Goal: Task Accomplishment & Management: Use online tool/utility

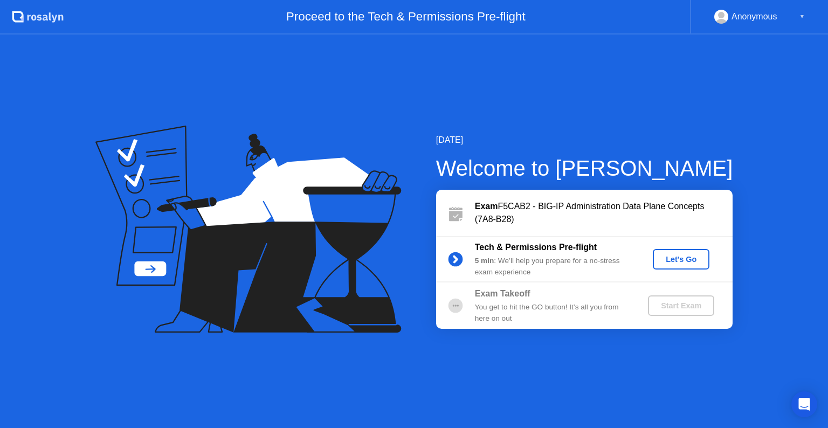
click at [686, 260] on div "Let's Go" at bounding box center [681, 259] width 48 height 9
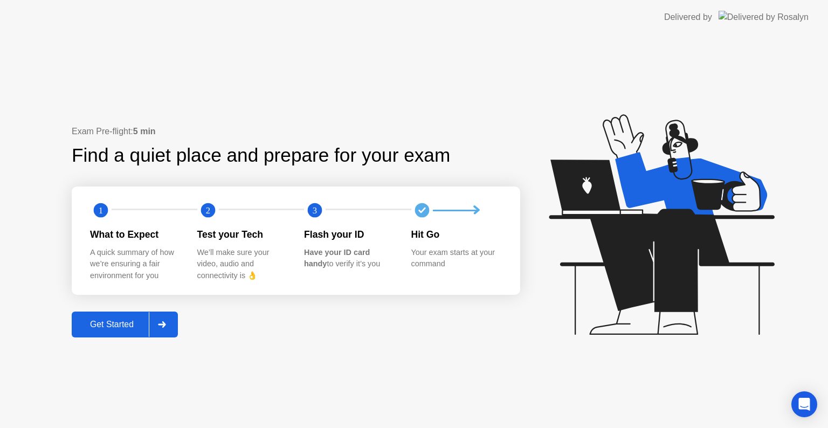
click at [128, 327] on div "Get Started" at bounding box center [112, 325] width 74 height 10
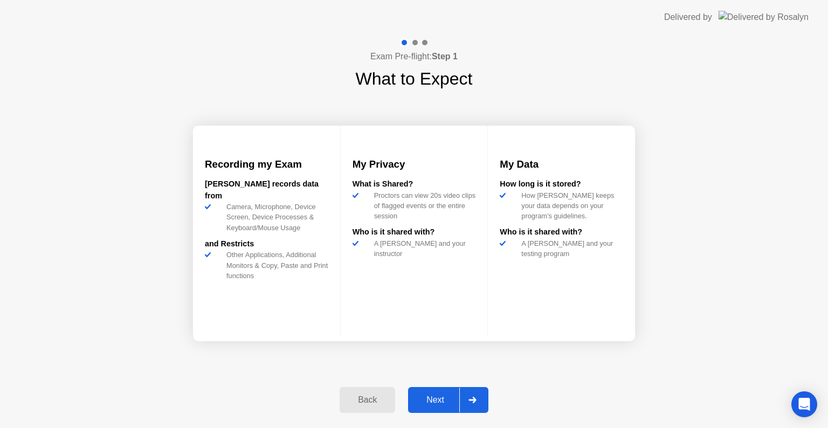
click at [438, 399] on div "Next" at bounding box center [435, 400] width 48 height 10
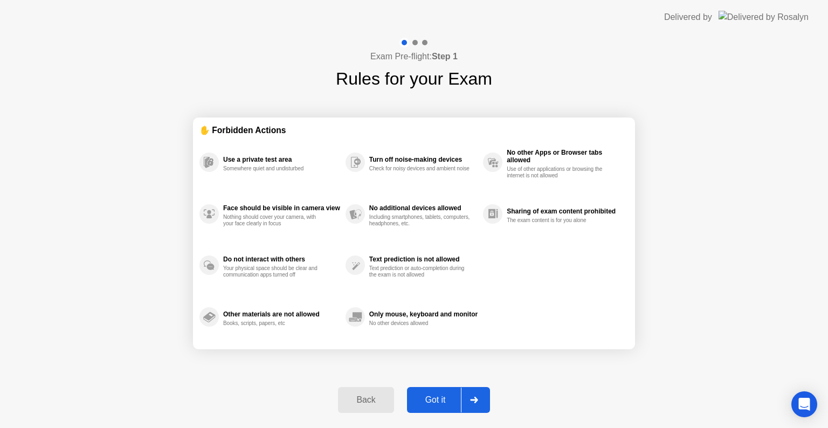
click at [436, 399] on div "Got it" at bounding box center [435, 400] width 51 height 10
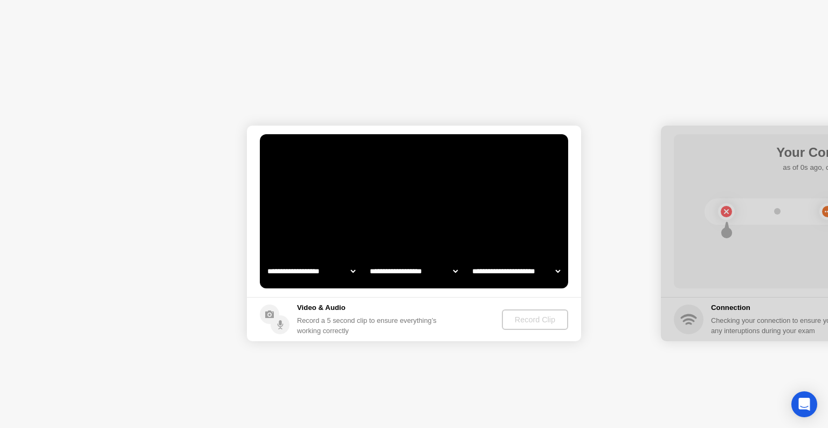
select select "**********"
select select "*******"
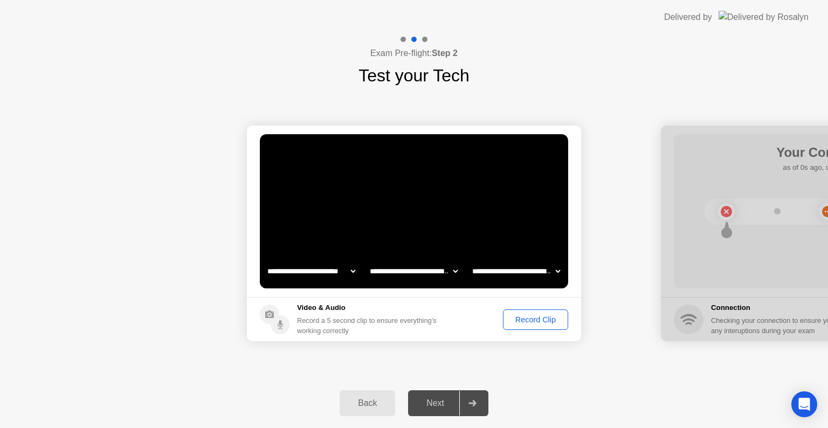
click at [514, 322] on div "Record Clip" at bounding box center [536, 319] width 58 height 9
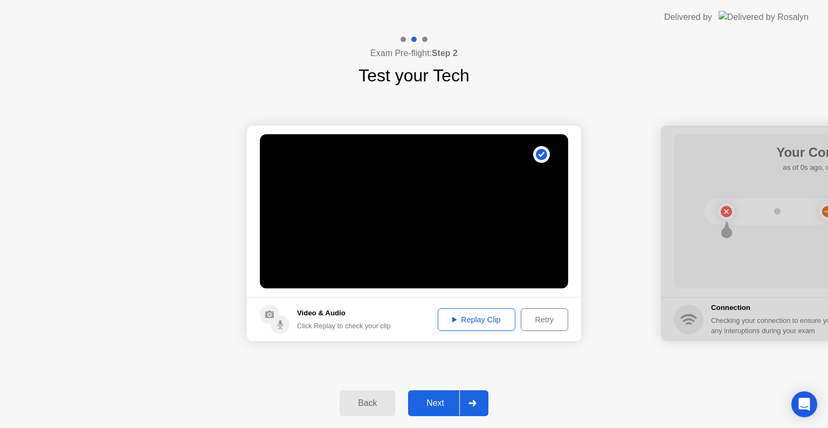
click at [485, 319] on div "Replay Clip" at bounding box center [476, 319] width 70 height 9
click at [442, 405] on div "Next" at bounding box center [435, 403] width 48 height 10
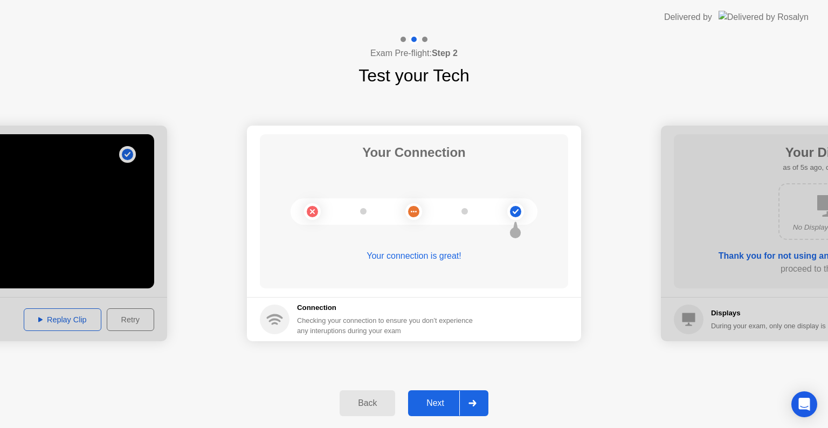
click at [442, 402] on div "Next" at bounding box center [435, 403] width 48 height 10
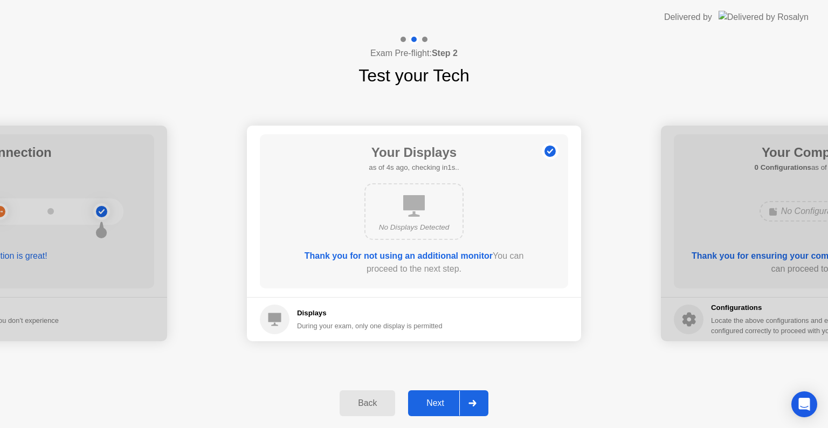
click at [428, 403] on div "Next" at bounding box center [435, 403] width 48 height 10
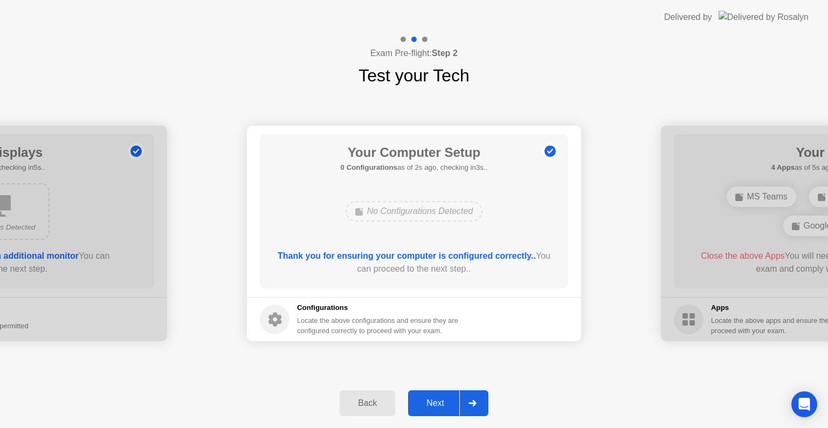
click at [438, 404] on div "Next" at bounding box center [435, 403] width 48 height 10
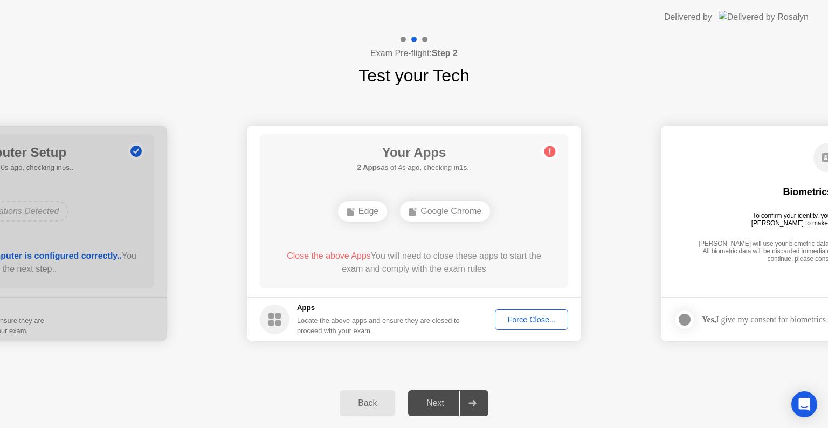
click at [291, 186] on div "Your Apps 2 Apps as of 4s ago, checking in1s.. Edge Google Chrome Close the abo…" at bounding box center [414, 211] width 308 height 154
click at [397, 211] on div "Google Chrome" at bounding box center [414, 211] width 90 height 20
click at [259, 78] on div "Exam Pre-flight: Step 2 Test your Tech" at bounding box center [414, 61] width 828 height 54
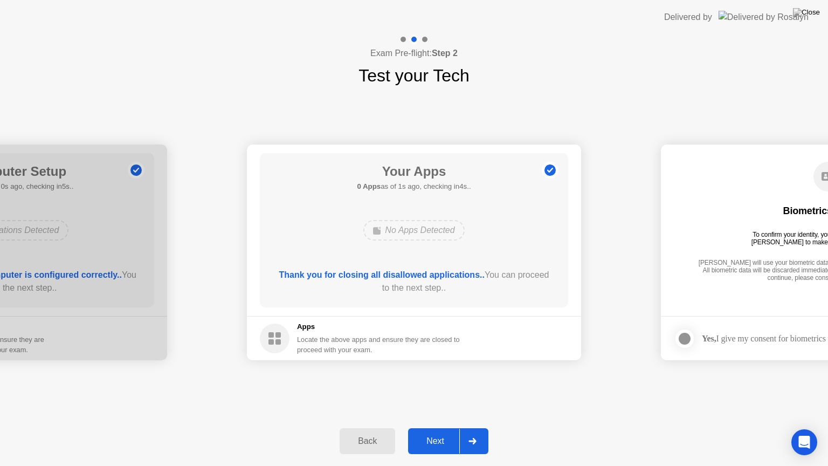
click at [438, 427] on div "Next" at bounding box center [435, 441] width 48 height 10
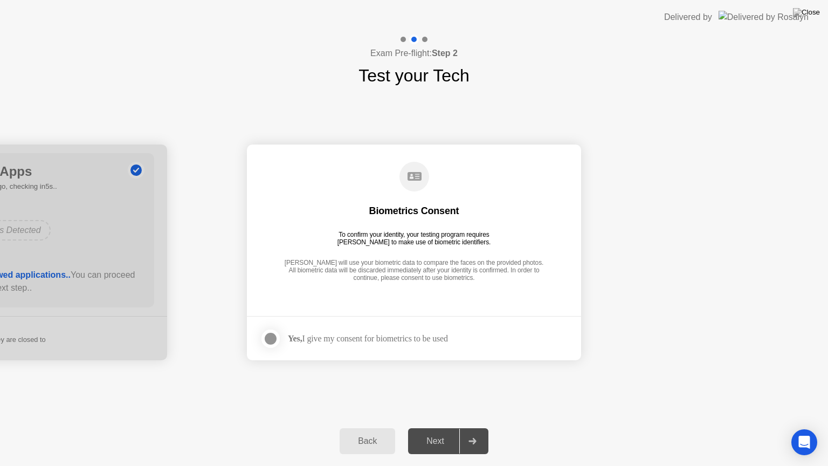
click at [327, 336] on div "Yes, I give my consent for biometrics to be used" at bounding box center [368, 338] width 160 height 10
click at [275, 338] on div at bounding box center [270, 338] width 13 height 13
click at [427, 427] on div "Next" at bounding box center [435, 441] width 48 height 10
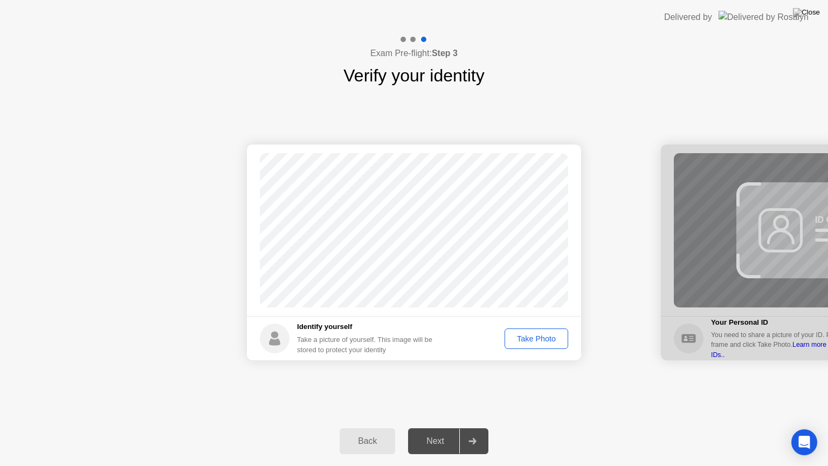
click at [534, 338] on div "Take Photo" at bounding box center [536, 338] width 56 height 9
click at [435, 427] on div "Next" at bounding box center [435, 441] width 48 height 10
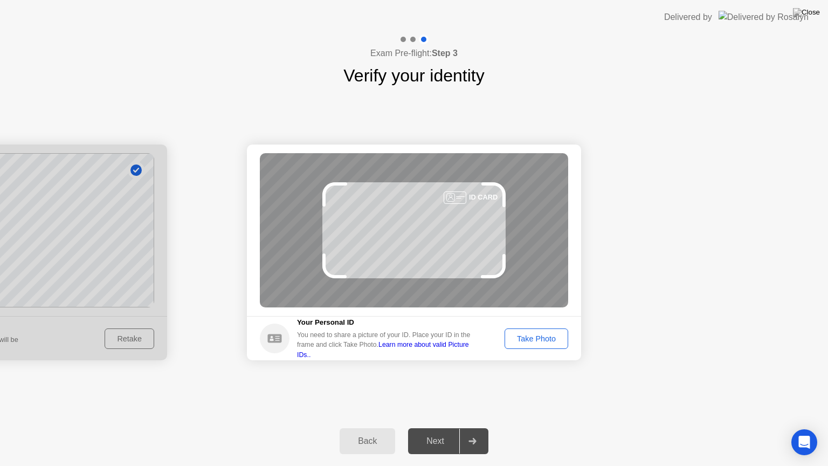
click at [532, 340] on div "Take Photo" at bounding box center [536, 338] width 56 height 9
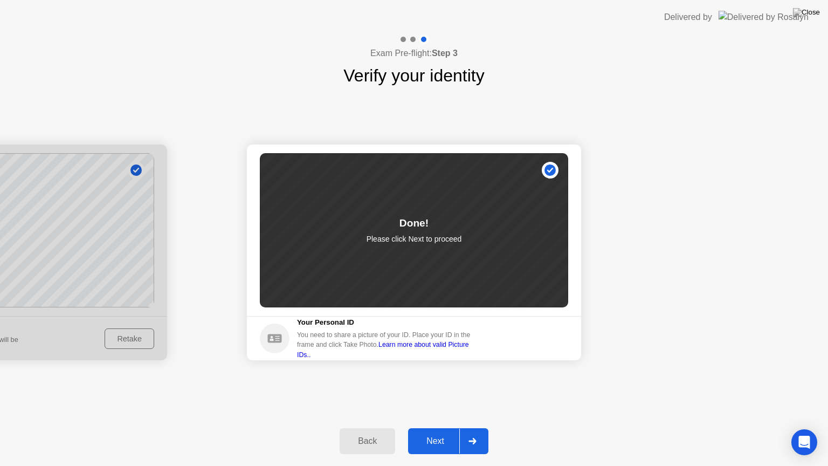
click at [429, 427] on div "Next" at bounding box center [435, 441] width 48 height 10
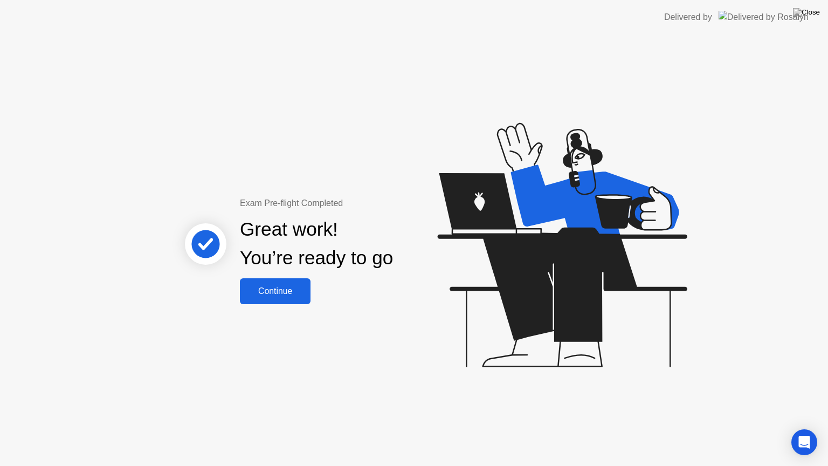
click at [282, 292] on div "Continue" at bounding box center [275, 291] width 64 height 10
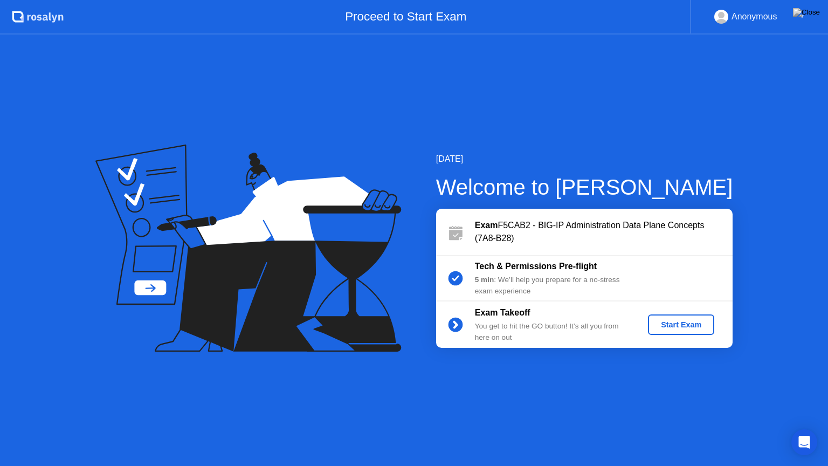
click at [670, 327] on div "Start Exam" at bounding box center [681, 324] width 58 height 9
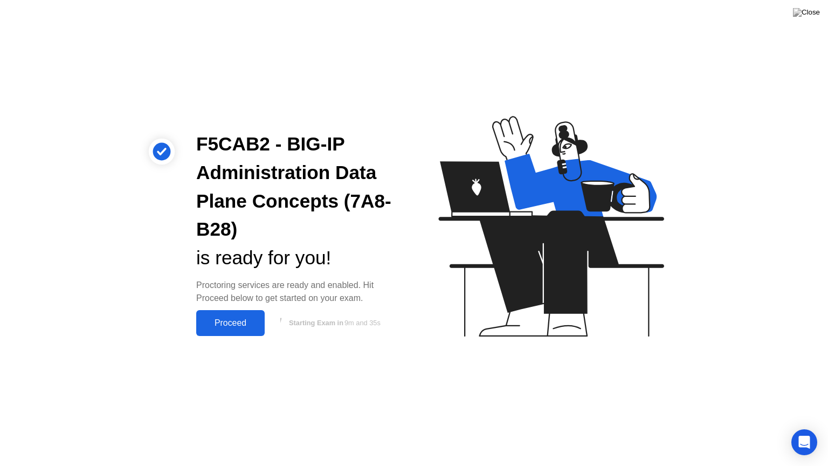
click at [223, 321] on div "Proceed" at bounding box center [230, 323] width 62 height 10
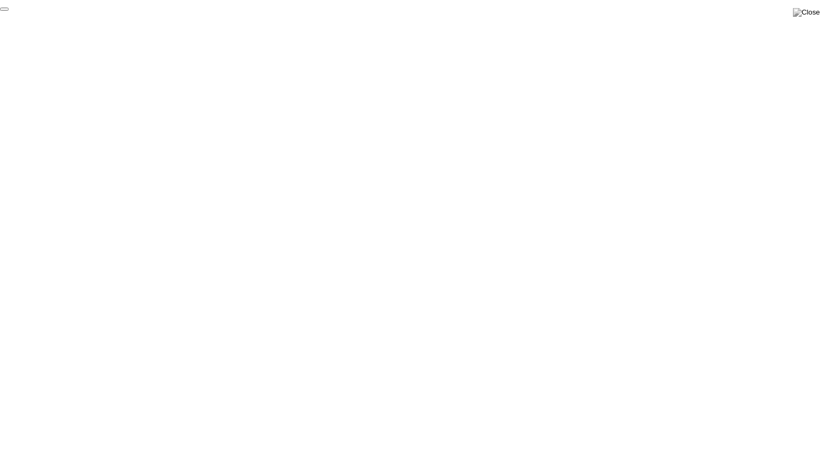
click div "End Proctoring Session"
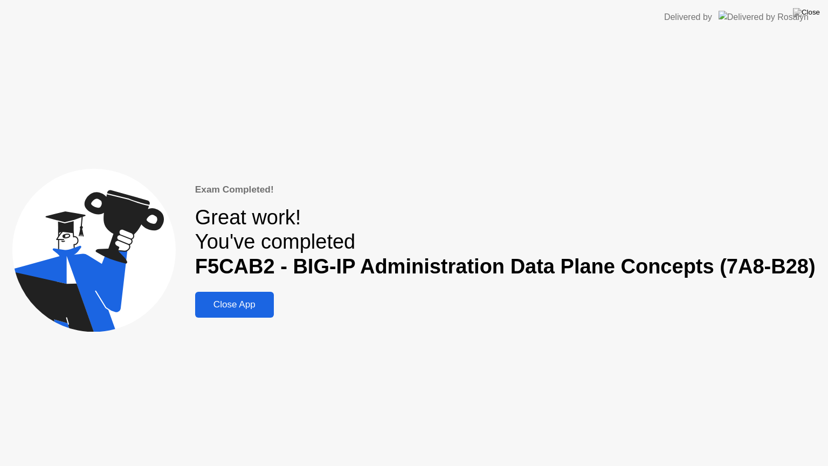
click at [239, 309] on div "Close App" at bounding box center [234, 304] width 72 height 11
